Goal: Task Accomplishment & Management: Use online tool/utility

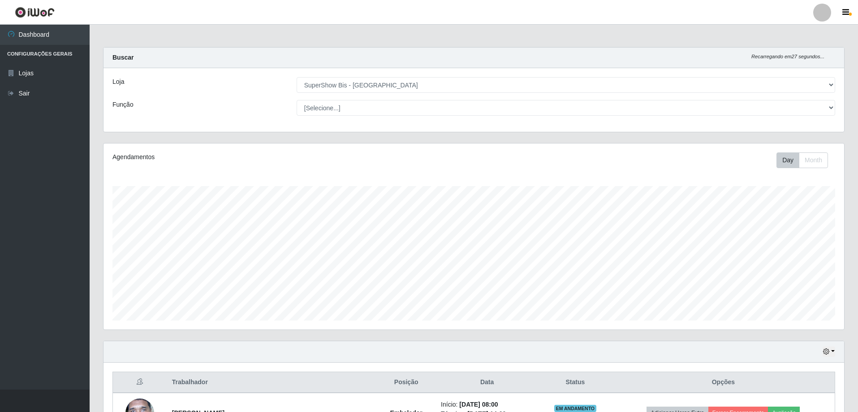
select select "59"
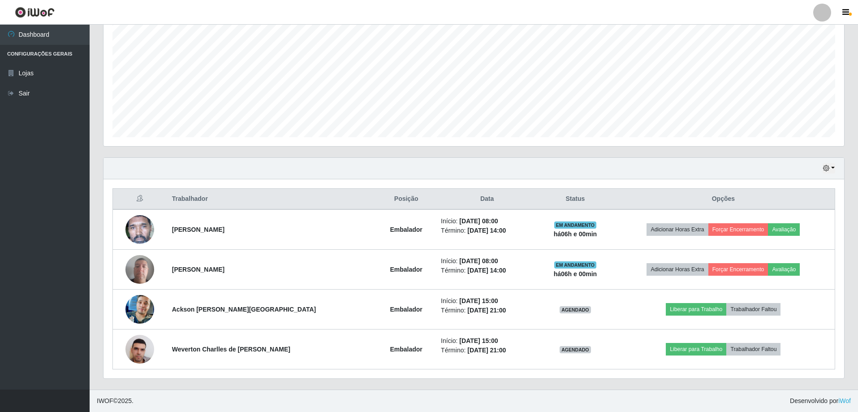
scroll to position [186, 741]
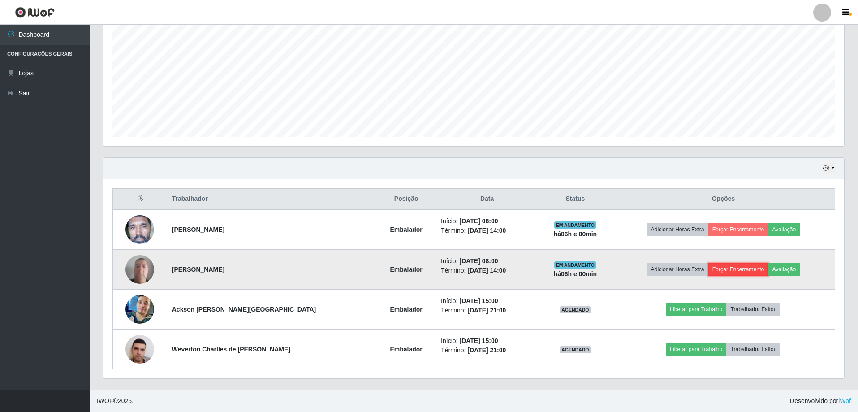
click at [730, 267] on button "Forçar Encerramento" at bounding box center [739, 269] width 60 height 13
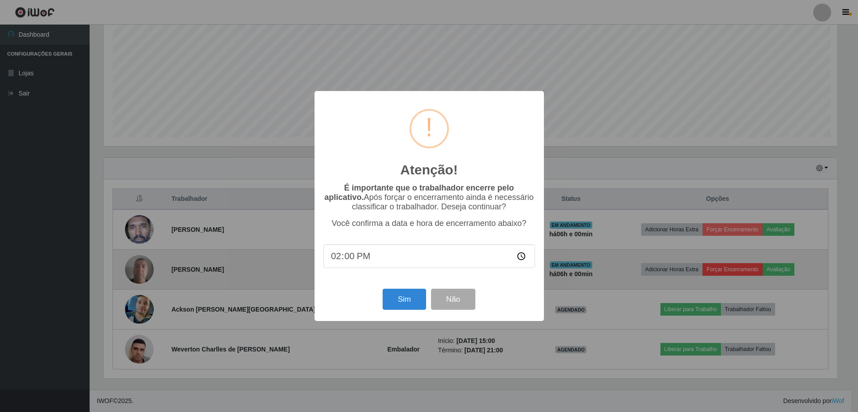
scroll to position [186, 736]
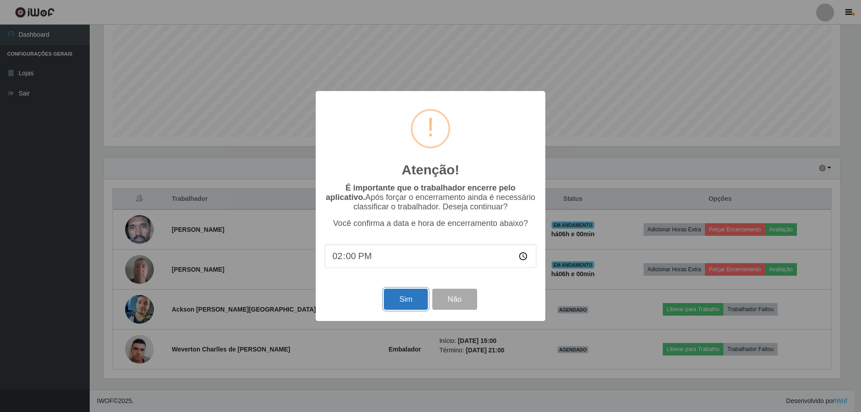
click at [395, 303] on button "Sim" at bounding box center [405, 299] width 43 height 21
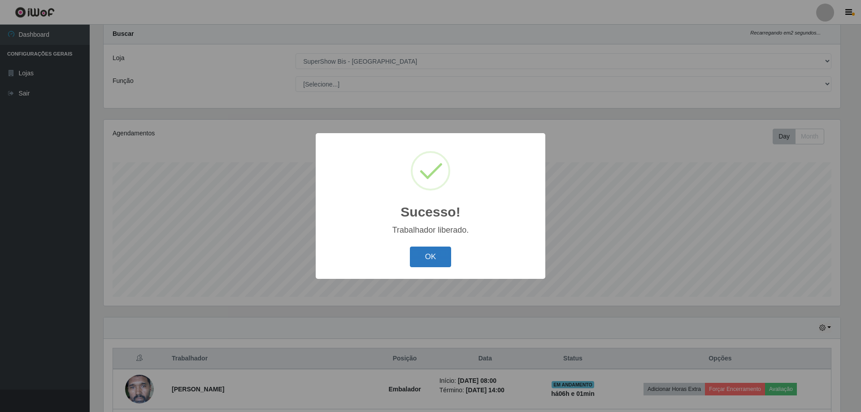
click at [426, 250] on button "OK" at bounding box center [431, 257] width 42 height 21
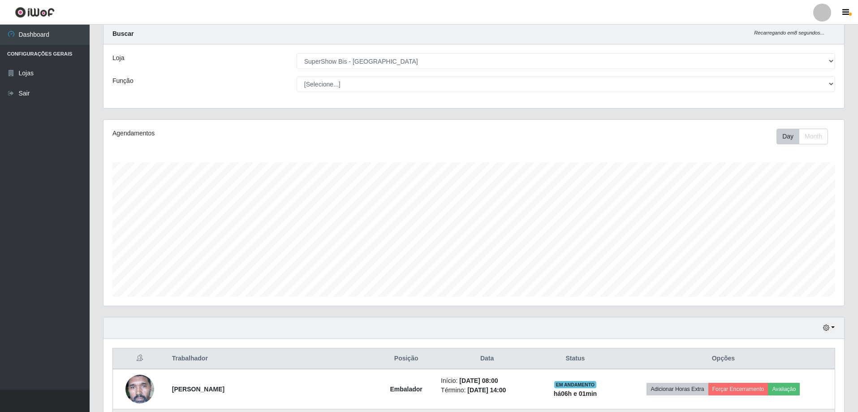
scroll to position [143, 0]
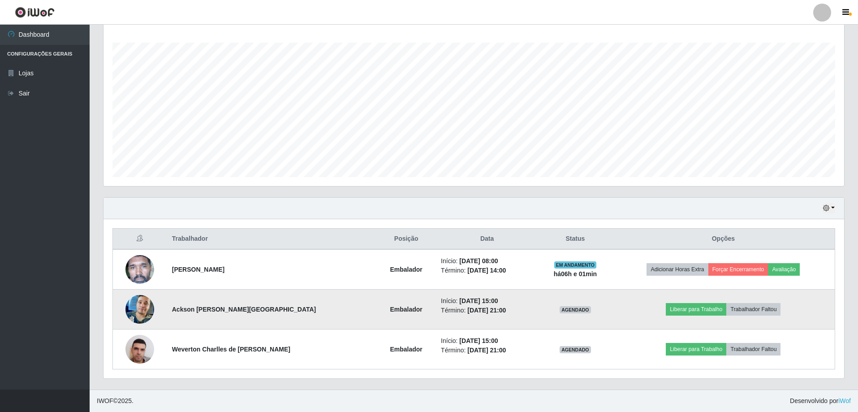
click at [139, 301] on img at bounding box center [140, 309] width 29 height 51
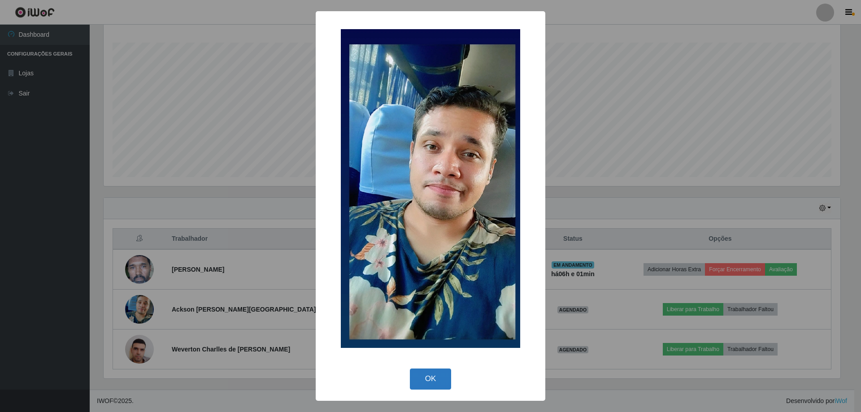
click at [433, 381] on button "OK" at bounding box center [431, 378] width 42 height 21
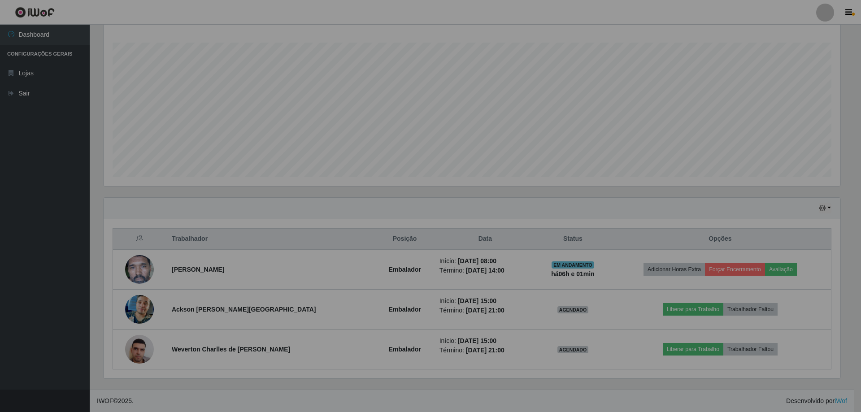
scroll to position [186, 741]
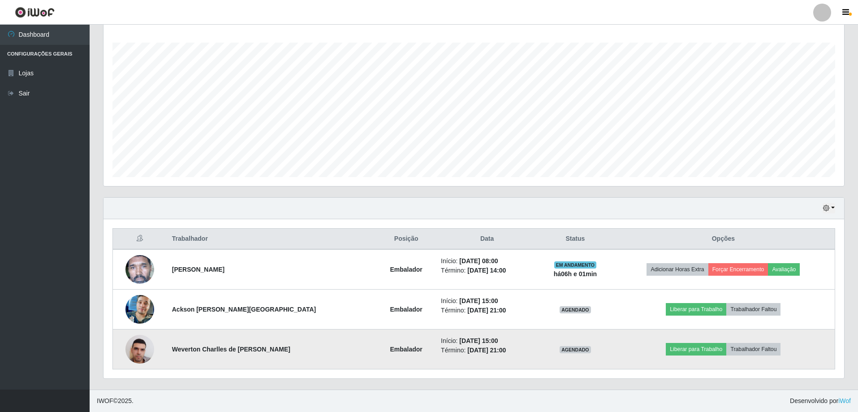
click at [140, 353] on img at bounding box center [140, 349] width 29 height 38
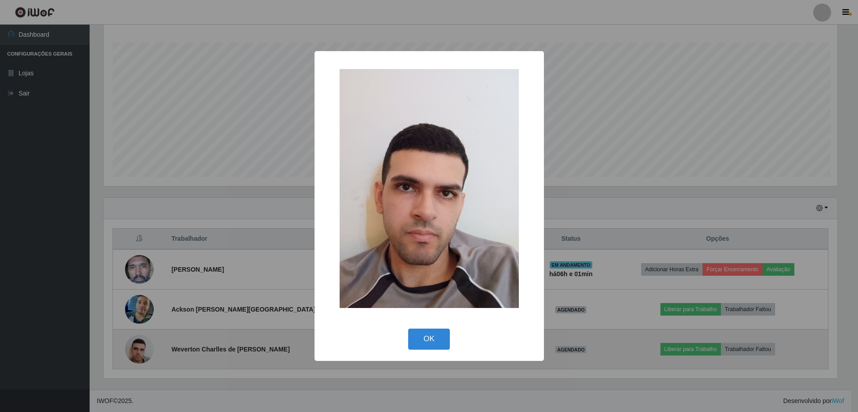
scroll to position [186, 736]
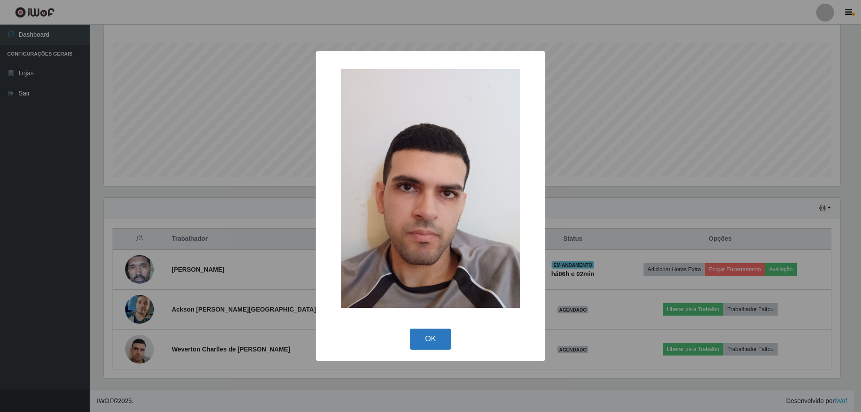
click at [434, 334] on button "OK" at bounding box center [431, 339] width 42 height 21
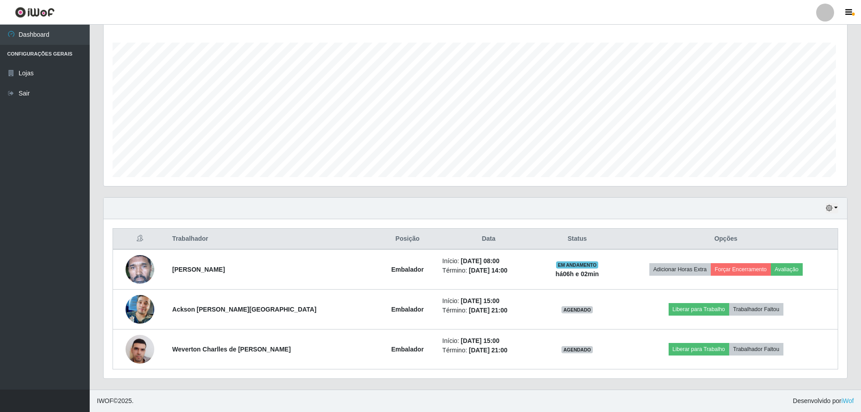
scroll to position [186, 741]
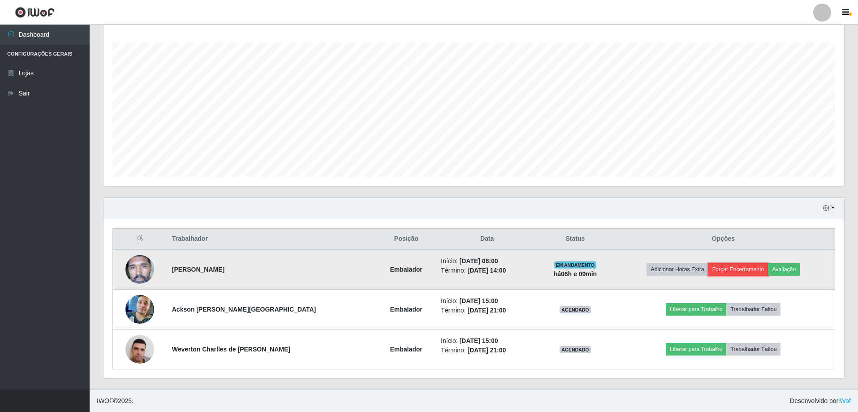
click at [744, 268] on button "Forçar Encerramento" at bounding box center [739, 269] width 60 height 13
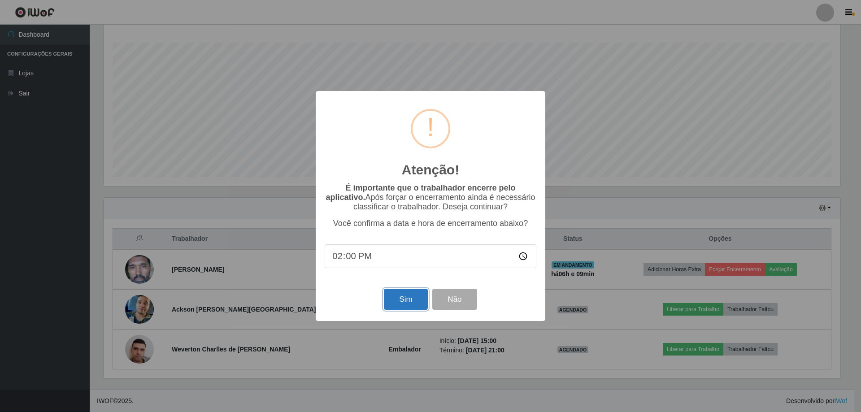
click at [401, 303] on button "Sim" at bounding box center [405, 299] width 43 height 21
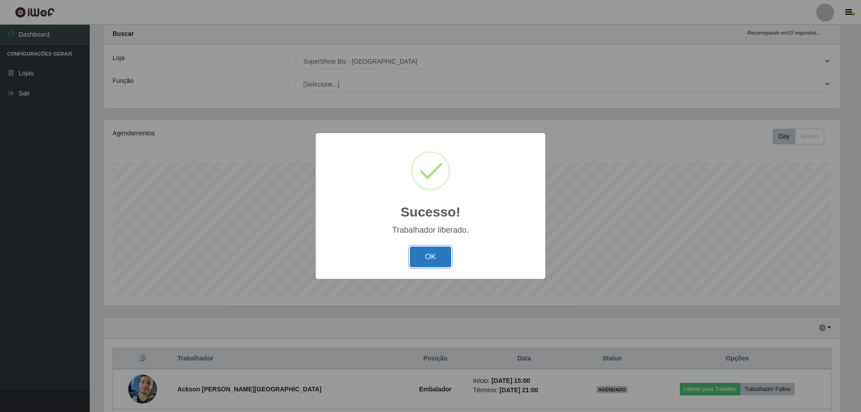
click at [425, 262] on button "OK" at bounding box center [431, 257] width 42 height 21
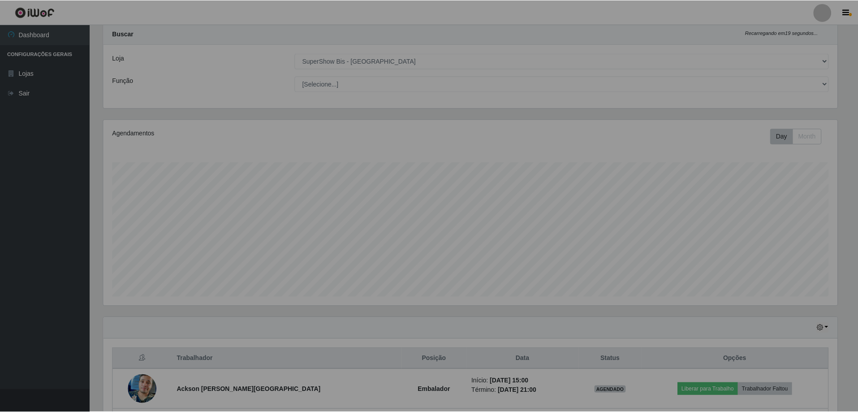
scroll to position [186, 741]
